Goal: Task Accomplishment & Management: Use online tool/utility

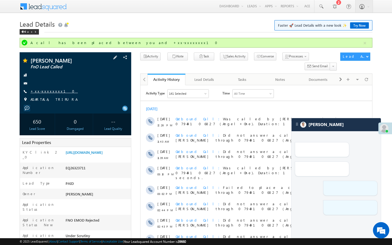
click at [49, 91] on link "+xx-xxxxxxxx10" at bounding box center [54, 91] width 47 height 5
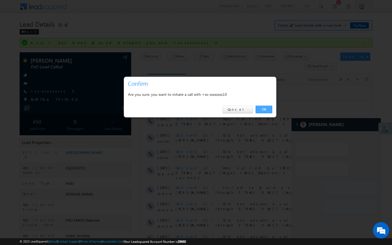
drag, startPoint x: 262, startPoint y: 109, endPoint x: 122, endPoint y: 34, distance: 159.7
click at [262, 109] on link "OK" at bounding box center [264, 110] width 17 height 8
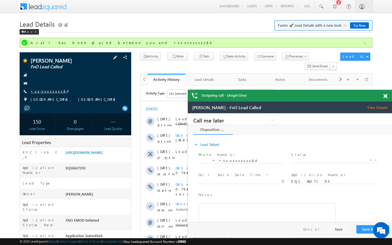
click at [50, 93] on link "+xx-xxxxxxxx84" at bounding box center [49, 91] width 37 height 5
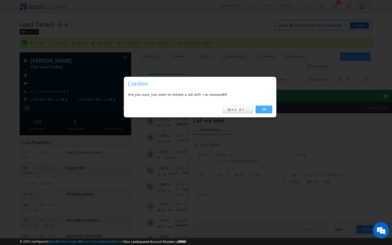
click at [267, 109] on link "OK" at bounding box center [264, 110] width 17 height 8
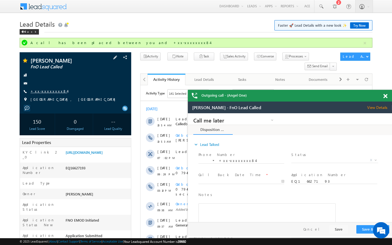
click at [47, 93] on link "+xx-xxxxxxxx84" at bounding box center [49, 91] width 37 height 5
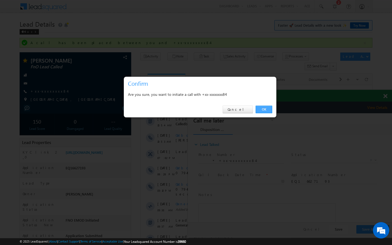
click at [266, 112] on link "OK" at bounding box center [264, 110] width 17 height 8
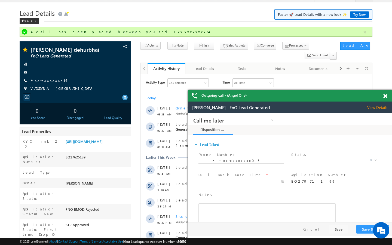
scroll to position [11, 0]
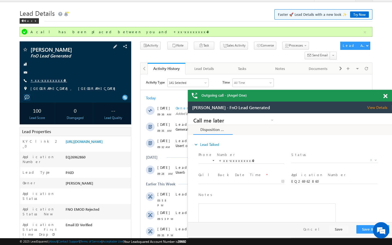
click at [50, 81] on link "+xx-xxxxxxxx49" at bounding box center [49, 80] width 37 height 5
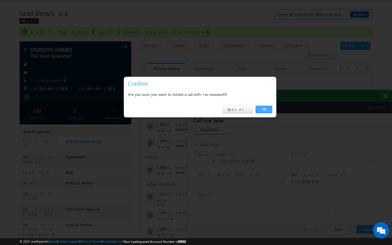
click at [266, 110] on link "OK" at bounding box center [264, 110] width 17 height 8
